Goal: Information Seeking & Learning: Check status

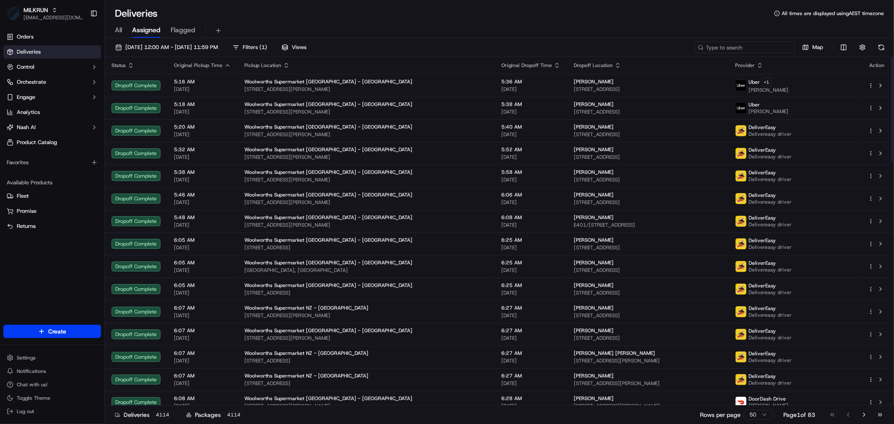
click at [743, 47] on input at bounding box center [745, 48] width 101 height 12
paste input "A026B"
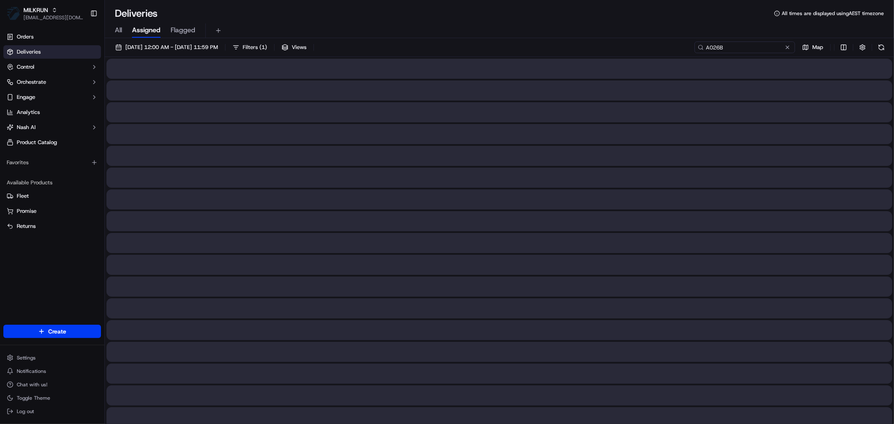
type input "A026B"
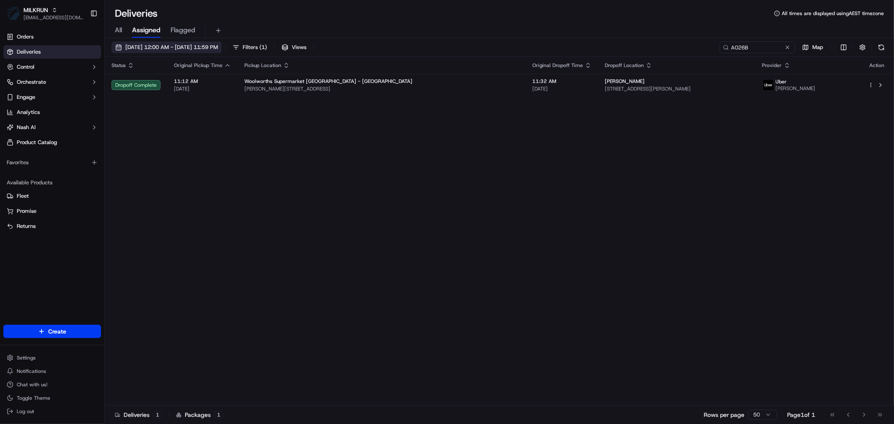
click at [194, 48] on span "[DATE] 12:00 AM - [DATE] 11:59 PM" at bounding box center [171, 48] width 93 height 8
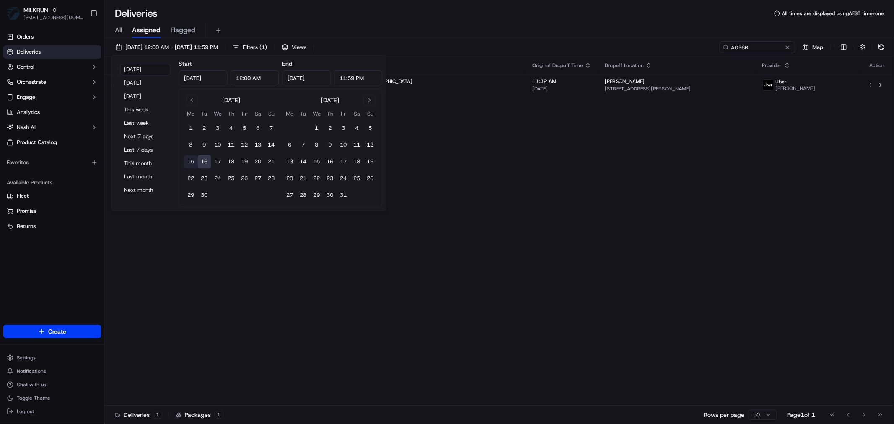
click at [189, 160] on button "15" at bounding box center [190, 161] width 13 height 13
type input "[DATE]"
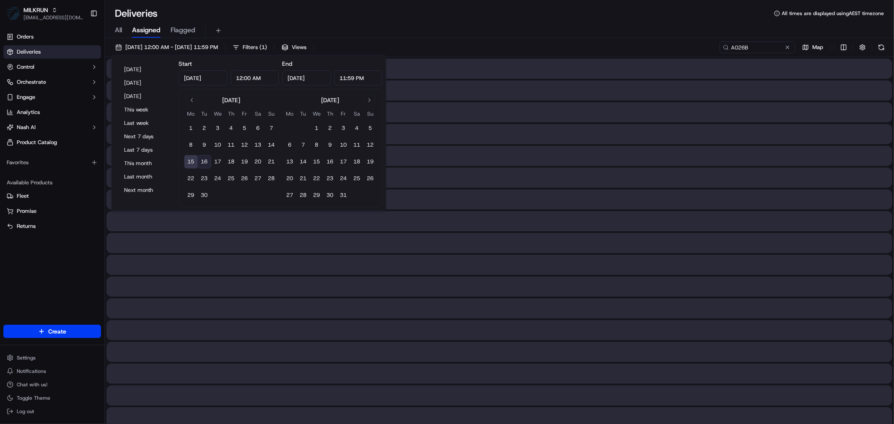
click at [189, 160] on button "15" at bounding box center [190, 161] width 13 height 13
click at [527, 24] on div "All Assigned Flagged" at bounding box center [499, 30] width 789 height 15
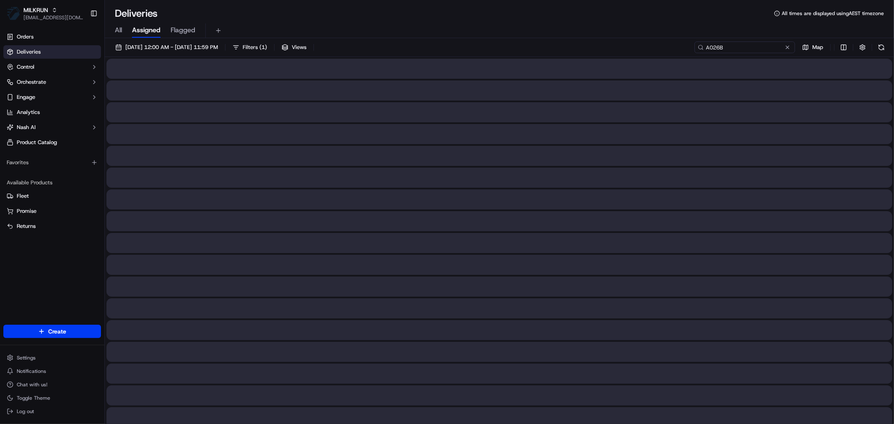
click at [756, 47] on input "A026B" at bounding box center [745, 48] width 101 height 12
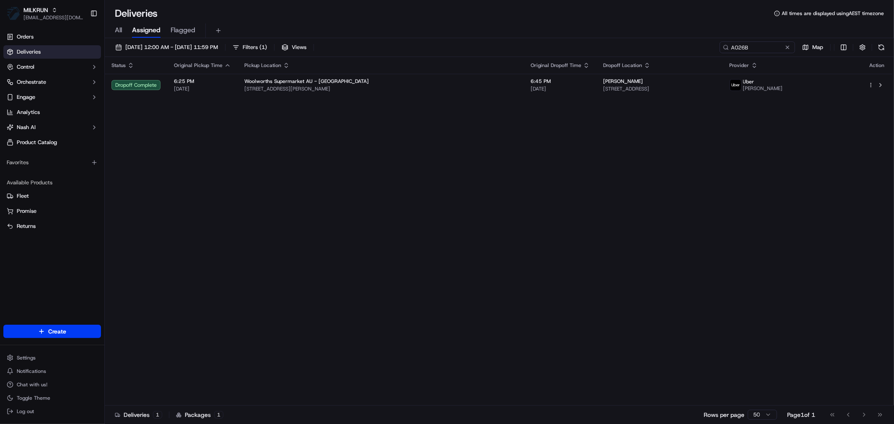
drag, startPoint x: 558, startPoint y: 80, endPoint x: 531, endPoint y: 177, distance: 100.1
click at [516, 152] on div "Status Original Pickup Time Pickup Location Original Dropoff Time Dropoff Locat…" at bounding box center [499, 231] width 788 height 349
click at [533, 184] on div "Status Original Pickup Time Pickup Location Original Dropoff Time Dropoff Locat…" at bounding box center [499, 231] width 788 height 349
click at [170, 44] on span "[DATE] 12:00 AM - [DATE] 11:59 PM" at bounding box center [171, 48] width 93 height 8
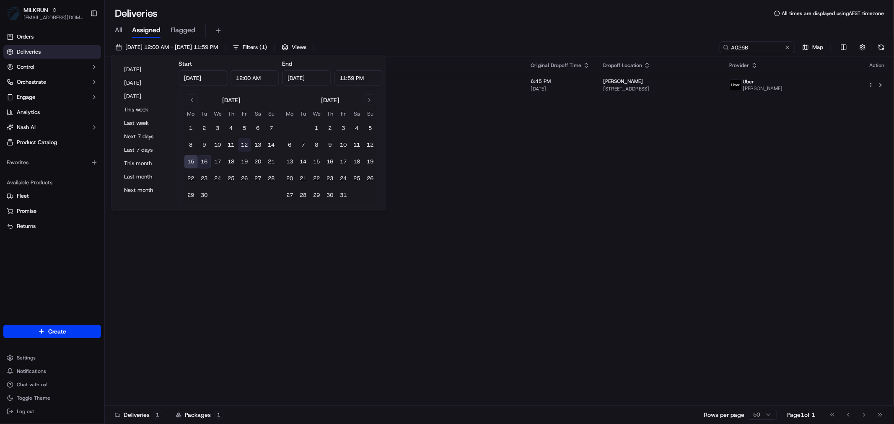
click at [242, 145] on button "12" at bounding box center [244, 144] width 13 height 13
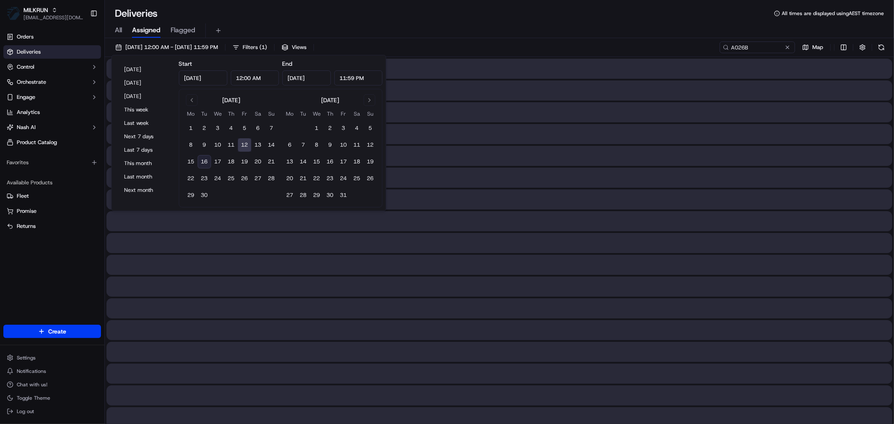
type input "[DATE]"
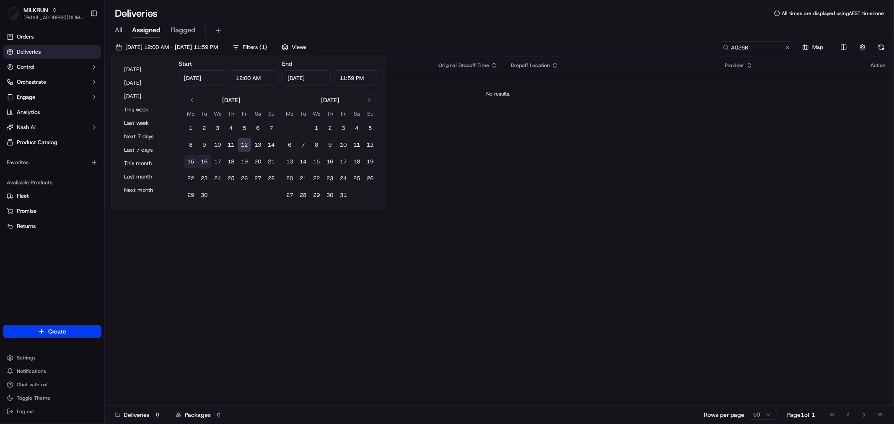
click at [191, 162] on button "15" at bounding box center [190, 161] width 13 height 13
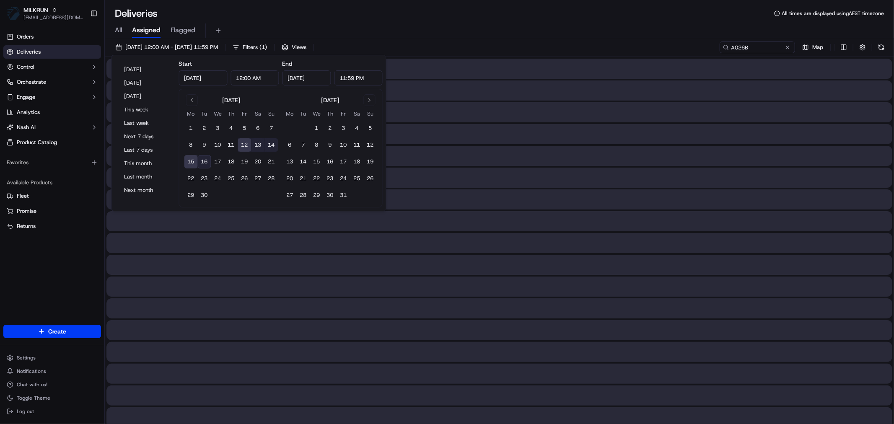
type input "[DATE]"
click at [584, 24] on div "All Assigned Flagged" at bounding box center [499, 30] width 789 height 15
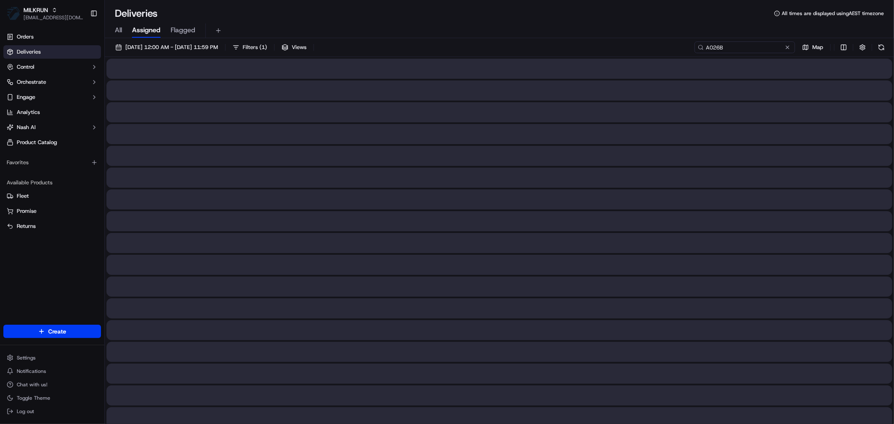
click at [759, 47] on input "A026B" at bounding box center [745, 48] width 101 height 12
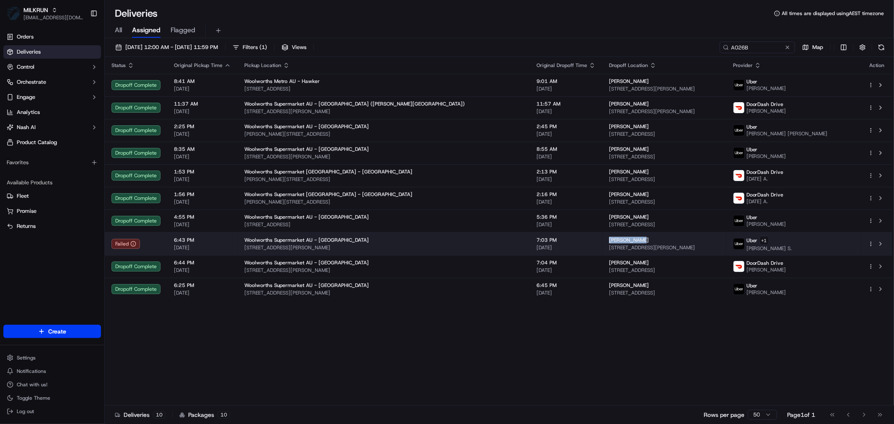
drag, startPoint x: 568, startPoint y: 241, endPoint x: 532, endPoint y: 240, distance: 36.1
click at [602, 240] on td "[PERSON_NAME] [STREET_ADDRESS][PERSON_NAME][PERSON_NAME]" at bounding box center [664, 243] width 124 height 23
copy span "[PERSON_NAME]"
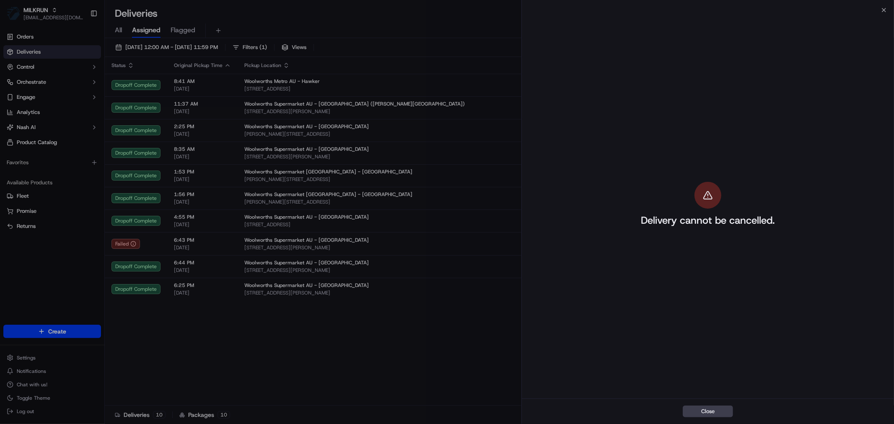
drag, startPoint x: 386, startPoint y: 348, endPoint x: 715, endPoint y: 81, distance: 423.8
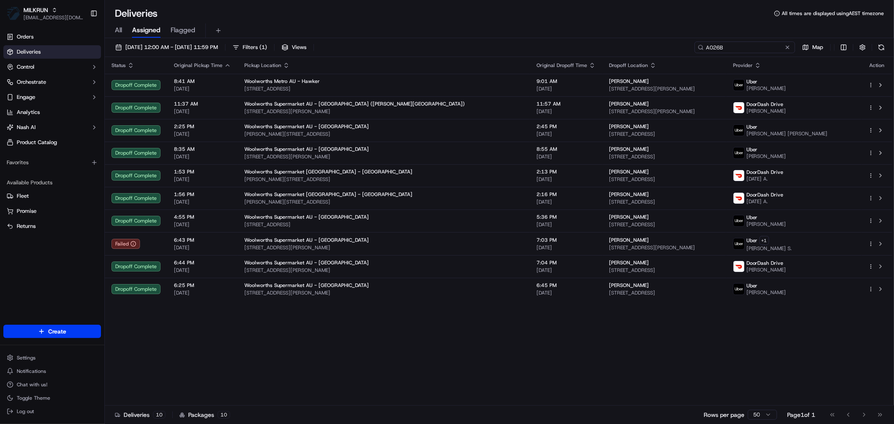
click at [745, 52] on input "A026B" at bounding box center [745, 48] width 101 height 12
paste input "7111F"
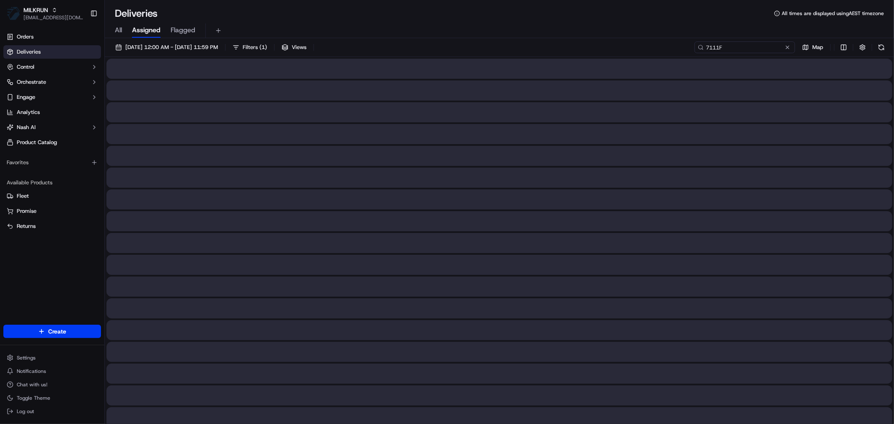
type input "7111F"
click at [191, 48] on span "[DATE] 12:00 AM - [DATE] 11:59 PM" at bounding box center [171, 48] width 93 height 8
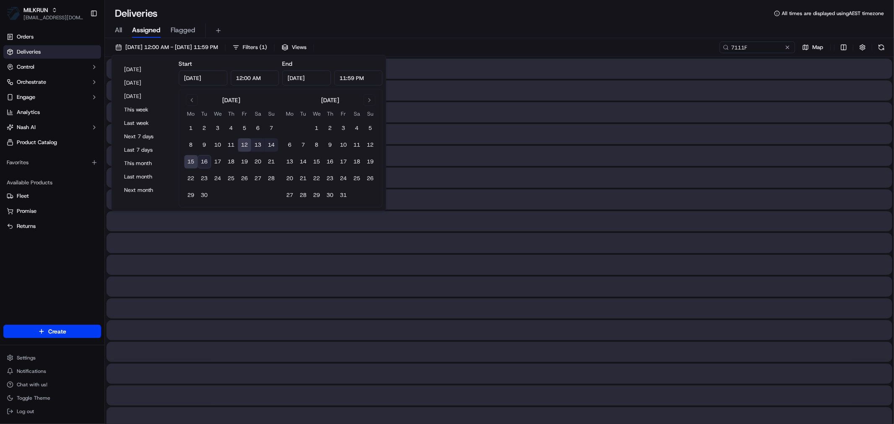
click at [203, 161] on button "16" at bounding box center [204, 161] width 13 height 13
type input "[DATE]"
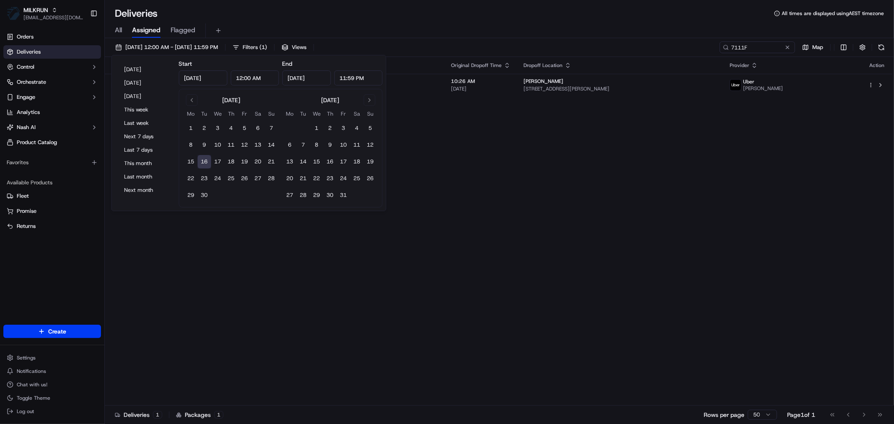
click at [202, 160] on button "16" at bounding box center [204, 161] width 13 height 13
click at [579, 21] on div "All Assigned Flagged" at bounding box center [499, 29] width 789 height 18
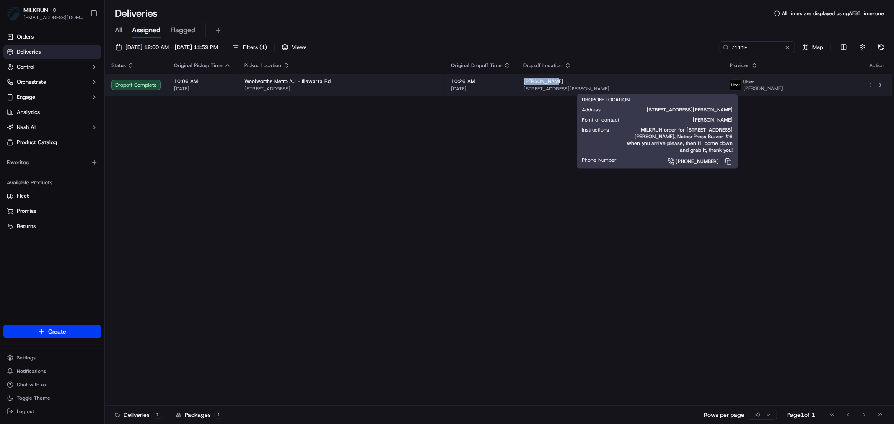
drag, startPoint x: 555, startPoint y: 82, endPoint x: 542, endPoint y: 84, distance: 12.3
click at [542, 84] on td "[PERSON_NAME] [STREET_ADDRESS][PERSON_NAME]" at bounding box center [620, 85] width 206 height 23
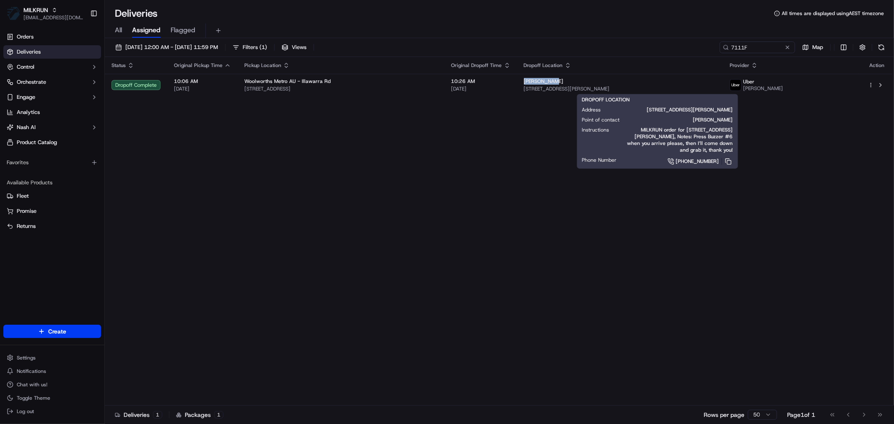
copy span "[PERSON_NAME]"
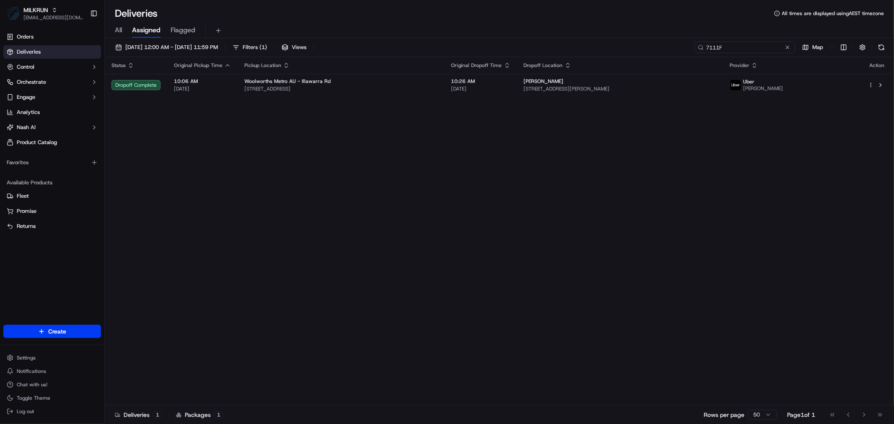
drag, startPoint x: 753, startPoint y: 44, endPoint x: 677, endPoint y: 44, distance: 75.5
click at [677, 44] on div "[DATE] 12:00 AM - [DATE] 11:59 PM Filters ( 1 ) Views 7111F Map" at bounding box center [499, 50] width 789 height 16
paste input "A905C"
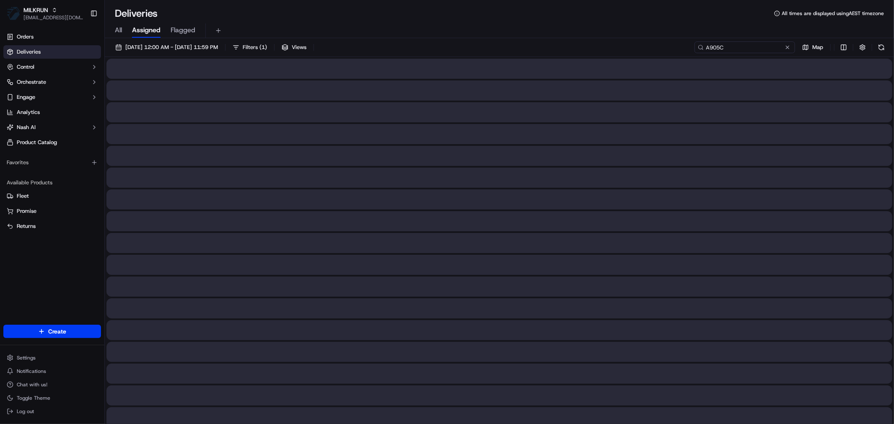
type input "A905C"
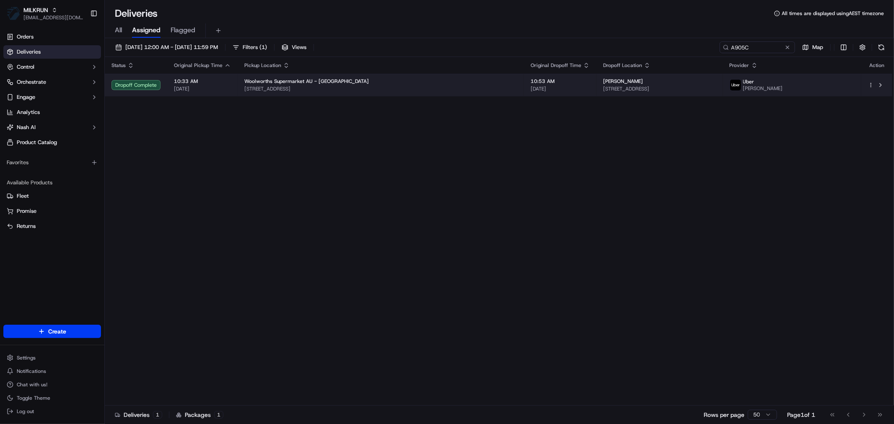
click at [407, 80] on div "Woolworths Supermarket AU - [GEOGRAPHIC_DATA]" at bounding box center [380, 81] width 273 height 7
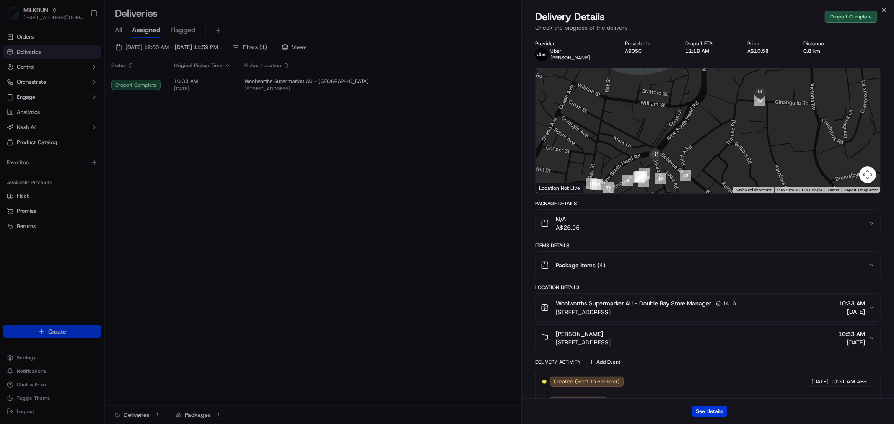
click at [708, 407] on button "See details" at bounding box center [710, 412] width 35 height 12
drag, startPoint x: 428, startPoint y: 221, endPoint x: 589, endPoint y: 77, distance: 216.5
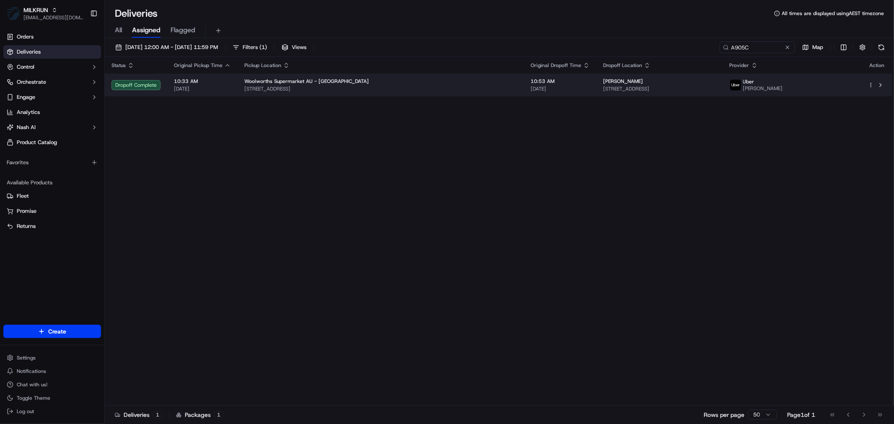
drag, startPoint x: 575, startPoint y: 80, endPoint x: 528, endPoint y: 80, distance: 47.0
click at [597, 80] on td "[PERSON_NAME] [STREET_ADDRESS]" at bounding box center [660, 85] width 126 height 23
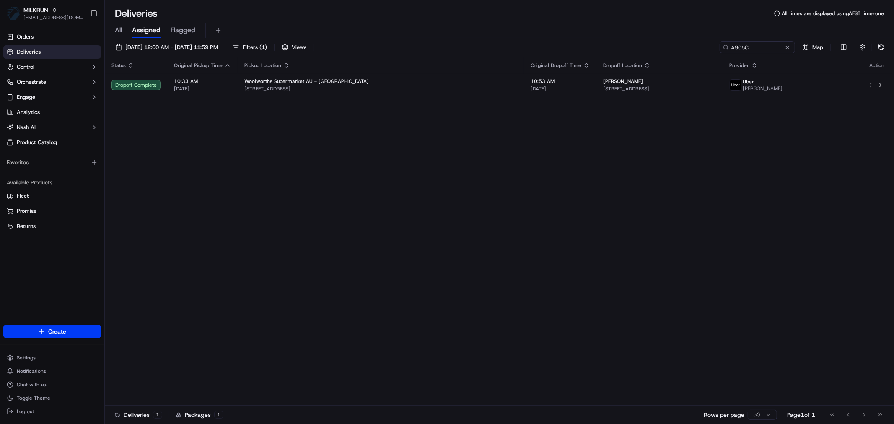
copy span "[PERSON_NAME]"
